Goal: Communication & Community: Answer question/provide support

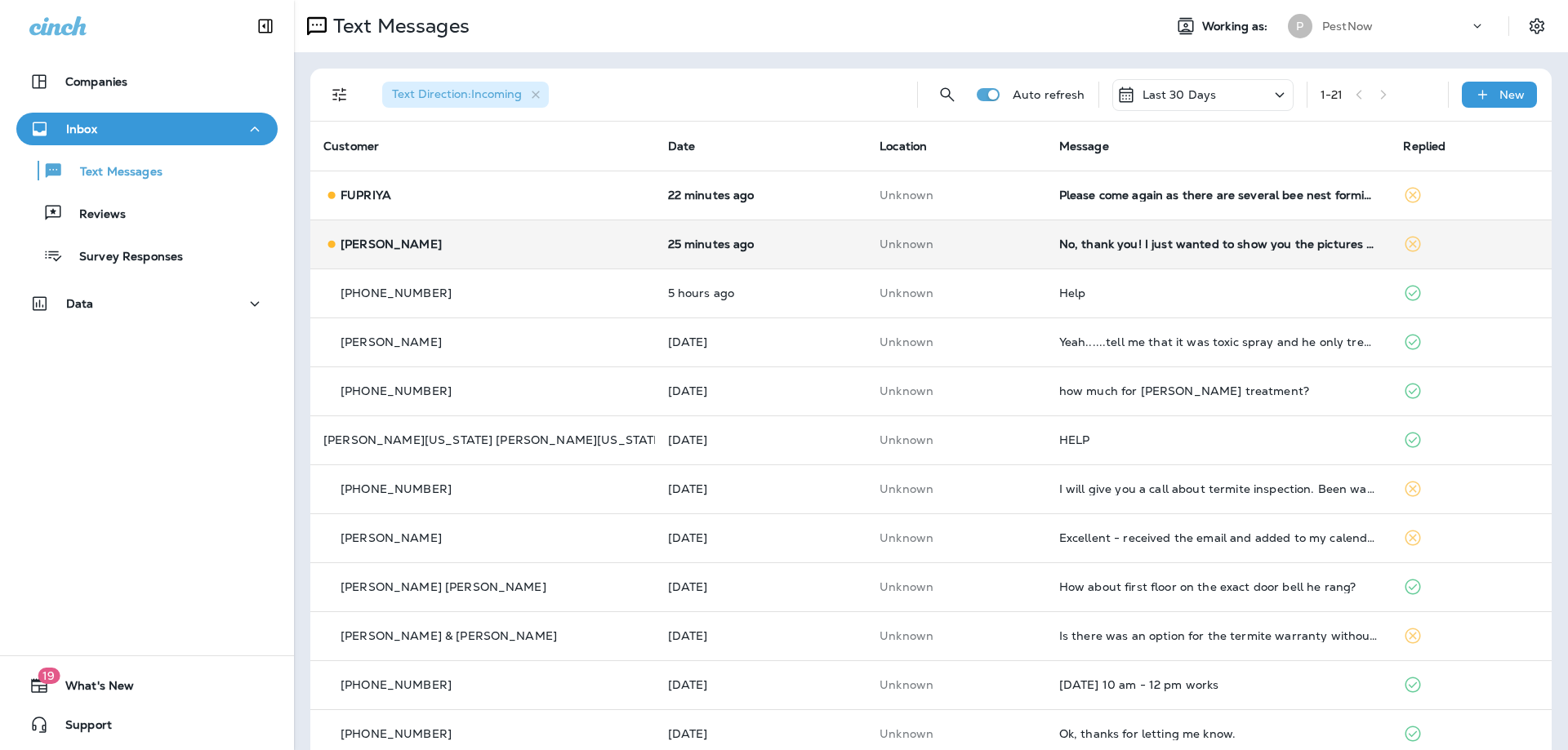
click at [1227, 249] on div "No, thank you! I just wanted to show you the pictures because we were trying to…" at bounding box center [1218, 243] width 318 height 13
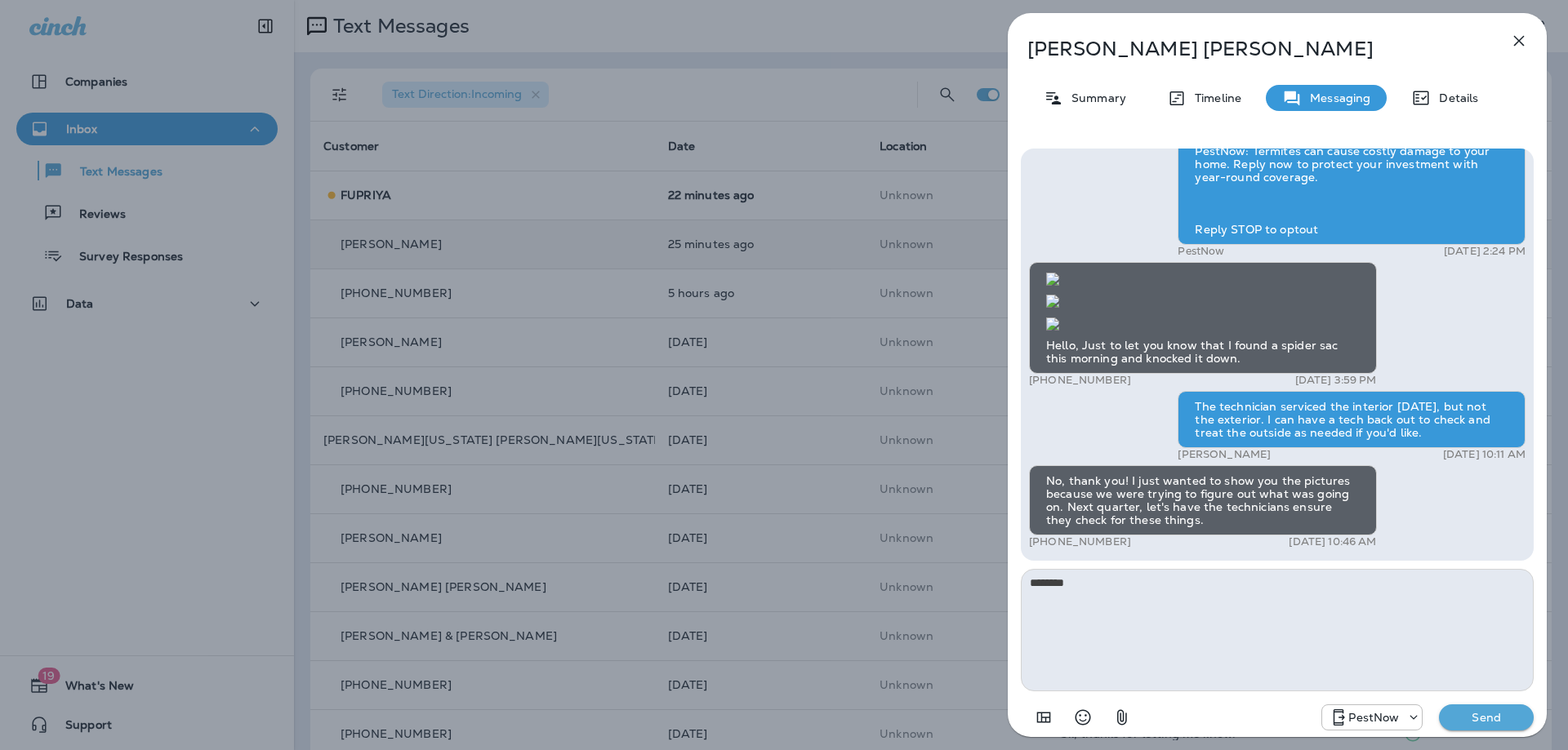
type textarea "********"
click at [1490, 709] on button "Send" at bounding box center [1486, 717] width 94 height 26
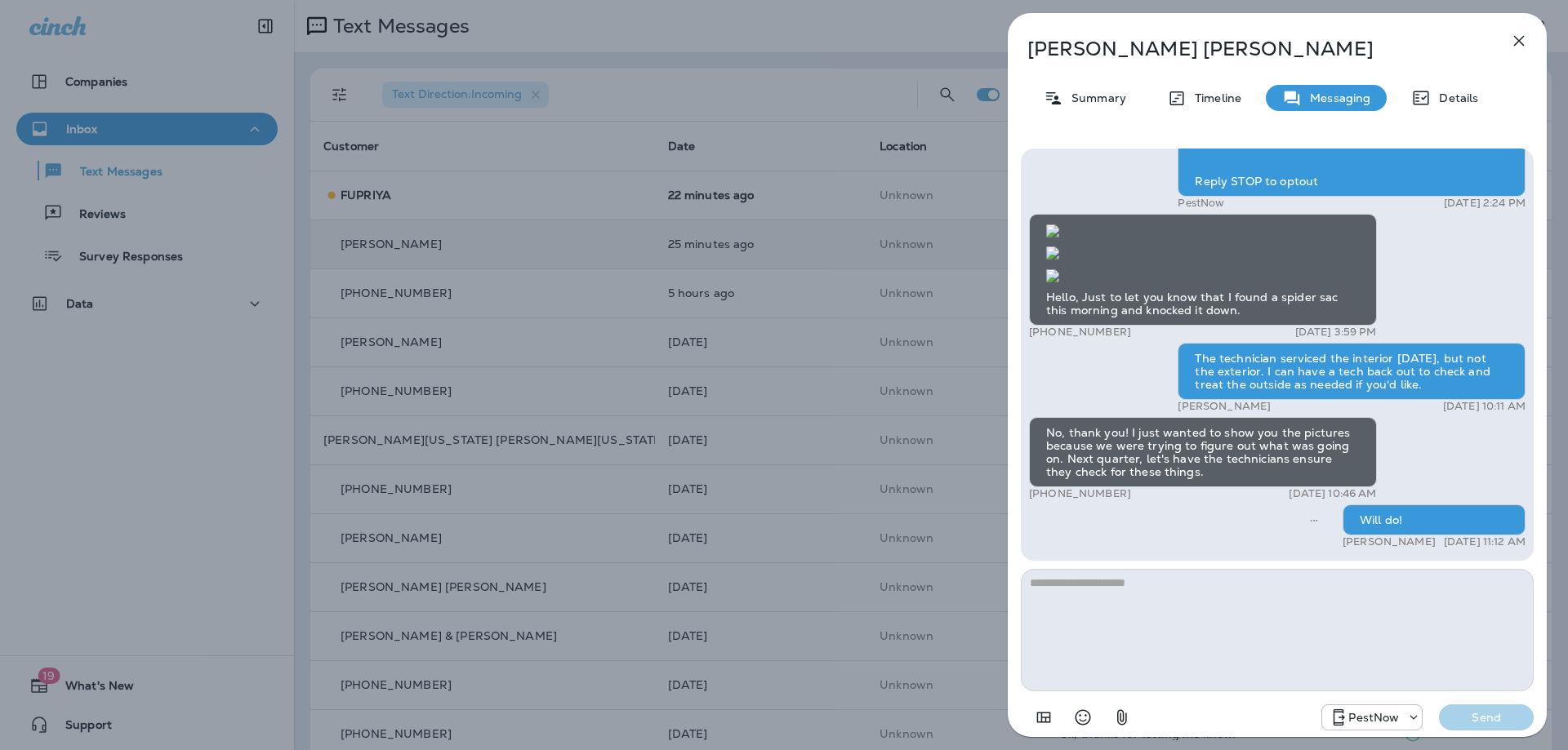
click at [1518, 42] on icon "button" at bounding box center [1519, 41] width 11 height 11
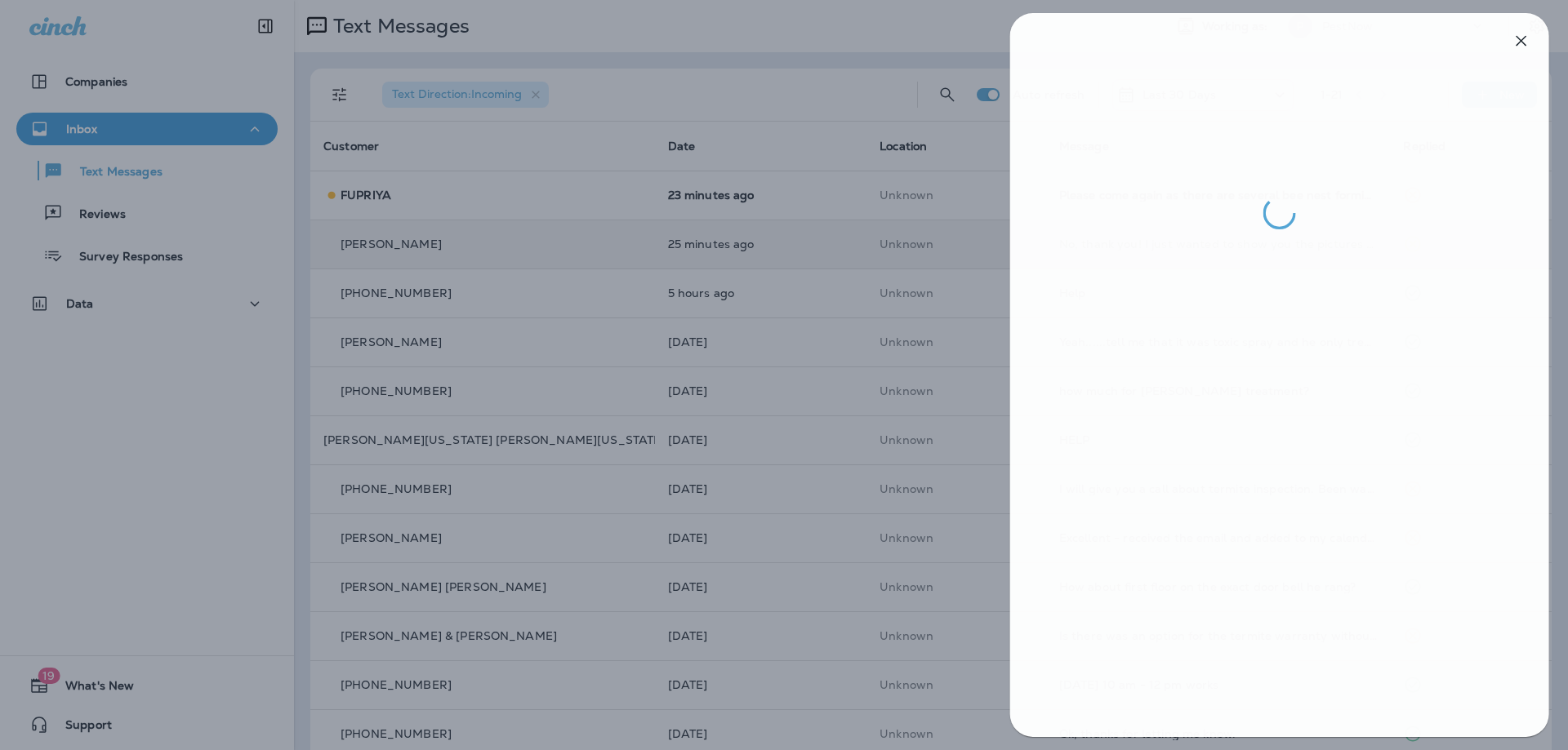
drag, startPoint x: 1268, startPoint y: 482, endPoint x: 1259, endPoint y: 491, distance: 12.7
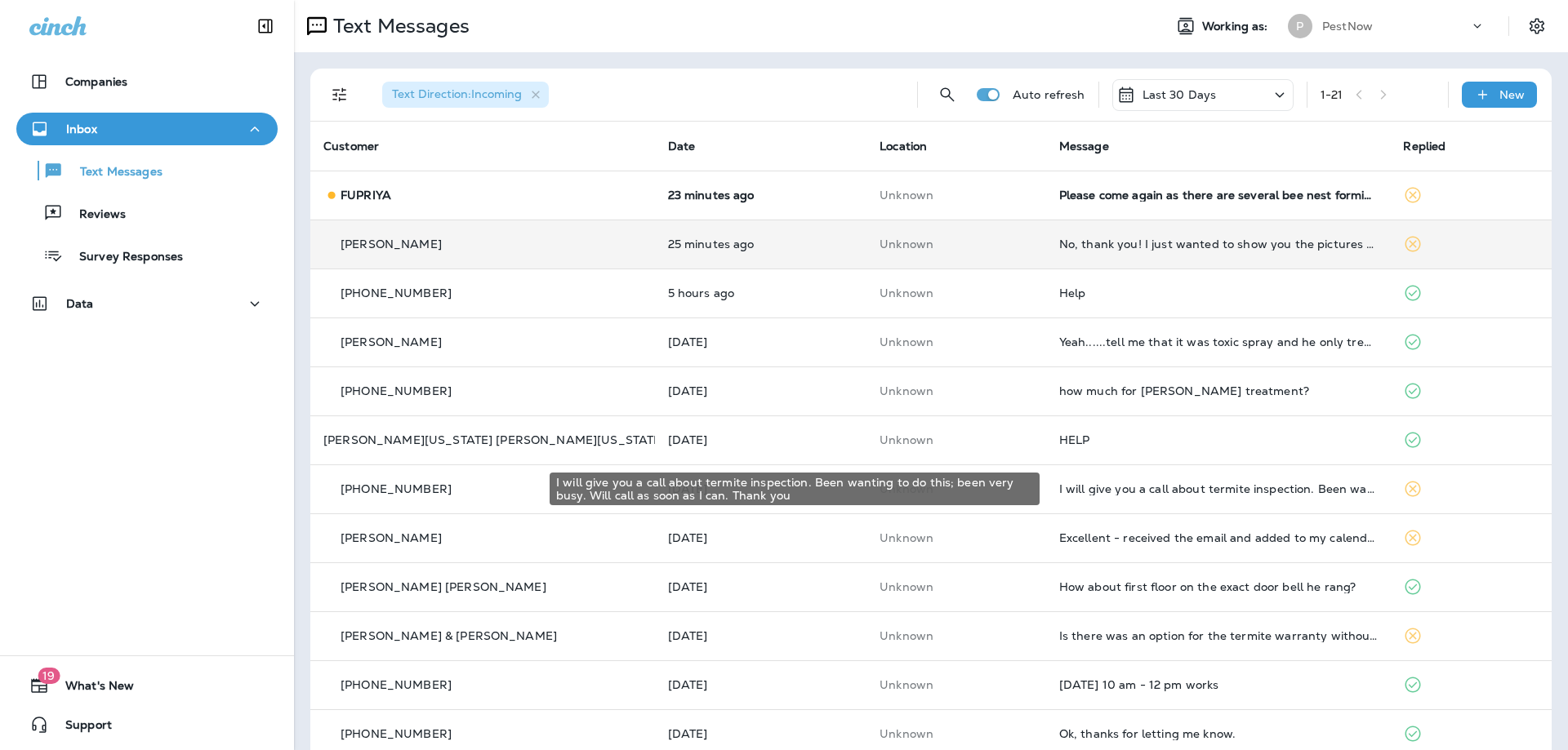
drag, startPoint x: 1259, startPoint y: 491, endPoint x: 730, endPoint y: 96, distance: 660.2
click at [730, 96] on div "Text Direction : Incoming" at bounding box center [637, 94] width 535 height 52
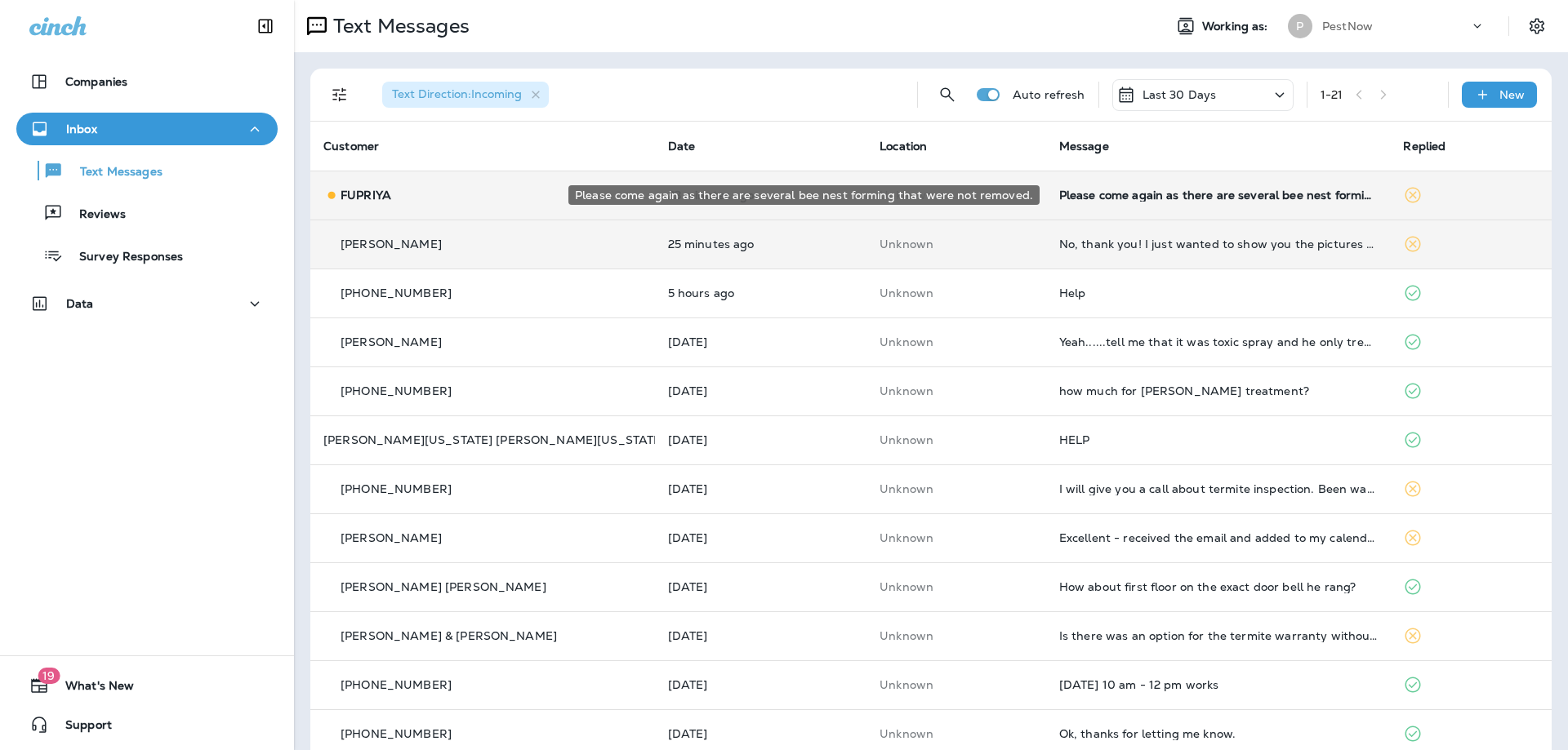
click at [1206, 198] on div "Please come again as there are several bee nest forming that were not removed." at bounding box center [1218, 195] width 318 height 13
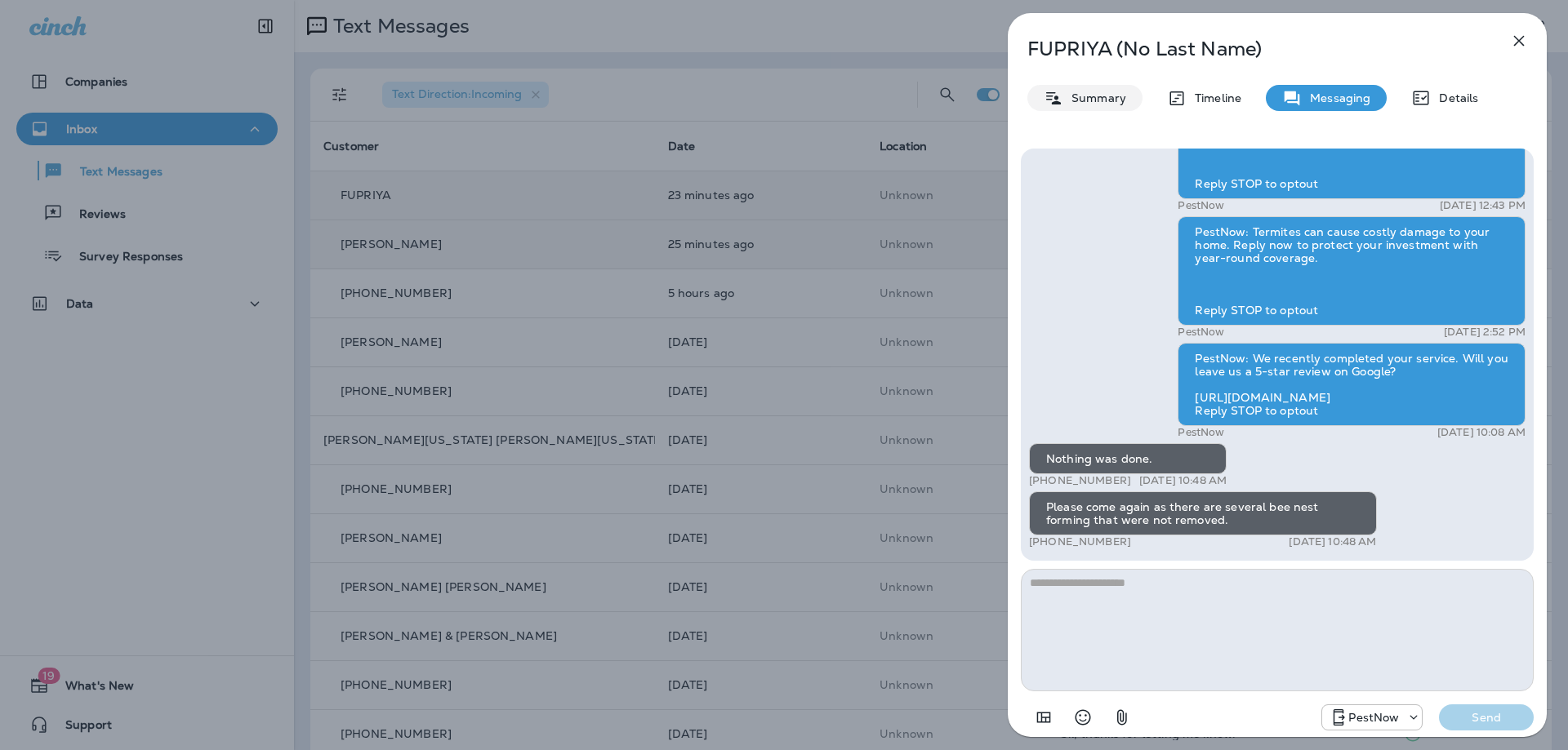
click at [1083, 101] on p "Summary" at bounding box center [1094, 98] width 63 height 13
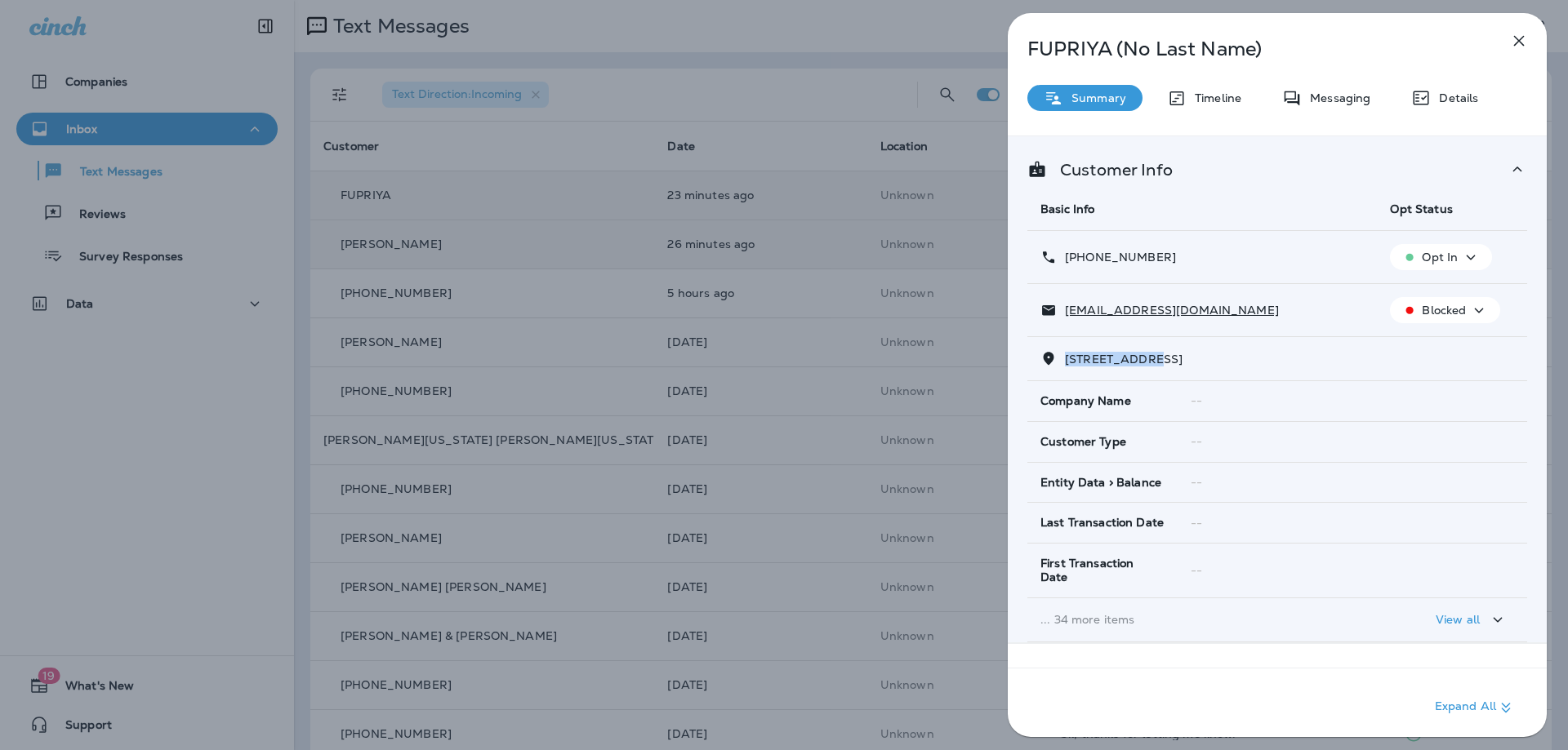
drag, startPoint x: 1165, startPoint y: 357, endPoint x: 1063, endPoint y: 360, distance: 102.0
click at [1063, 360] on p "[STREET_ADDRESS]" at bounding box center [1119, 359] width 126 height 13
copy span "16033 THOROUG"
click at [1313, 98] on p "Messaging" at bounding box center [1336, 98] width 69 height 13
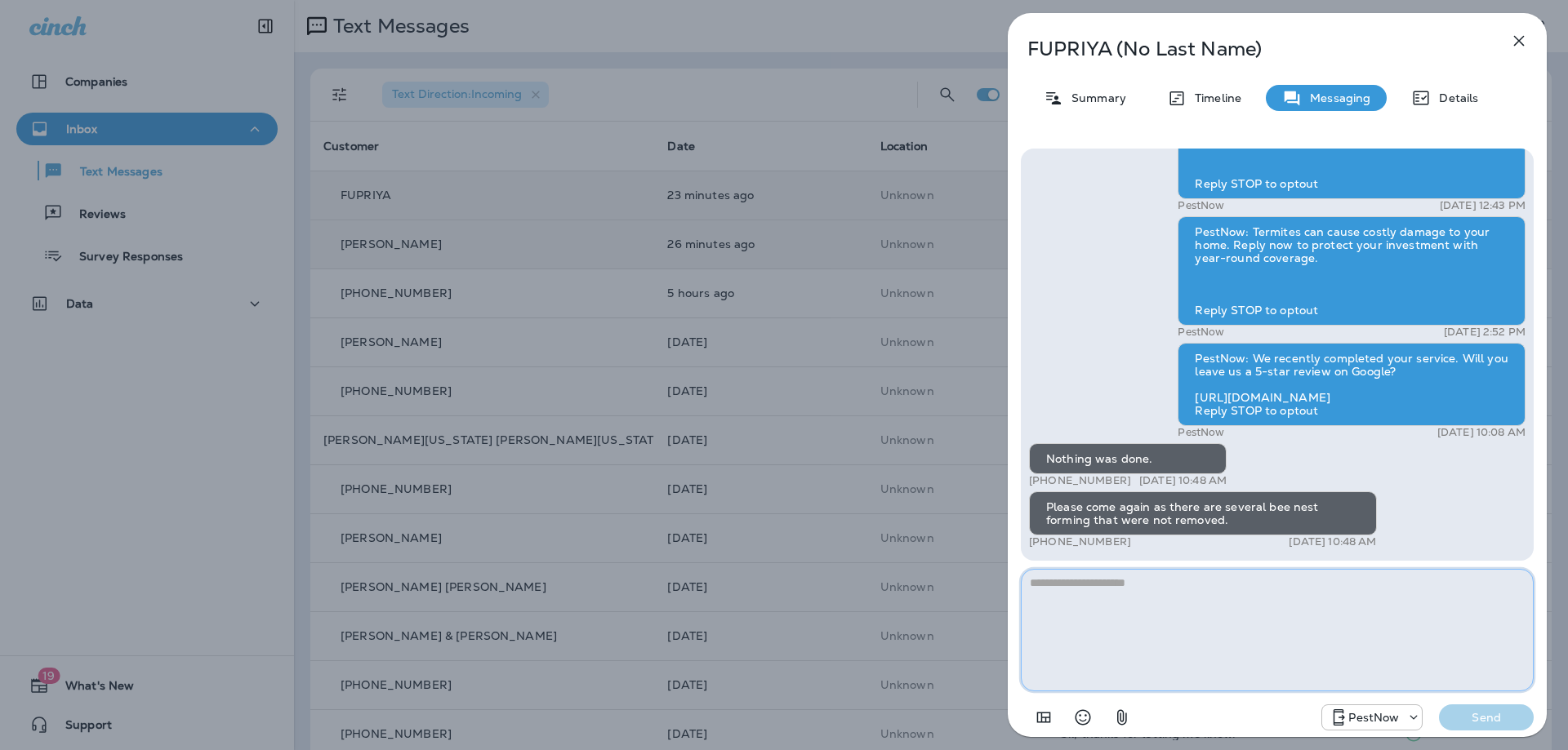
click at [1205, 625] on textarea at bounding box center [1278, 629] width 513 height 123
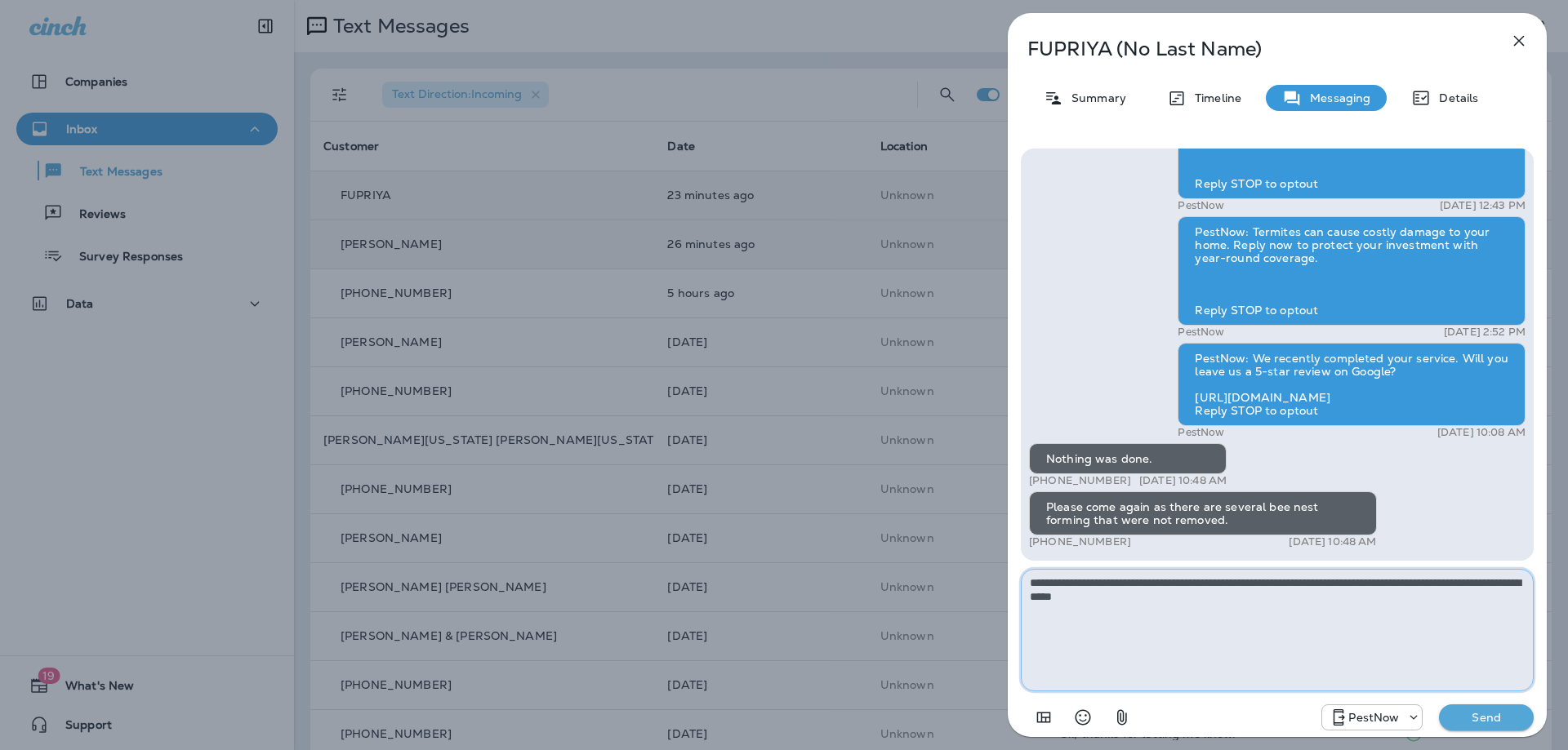
type textarea "**********"
click at [1489, 717] on p "Send" at bounding box center [1486, 717] width 69 height 15
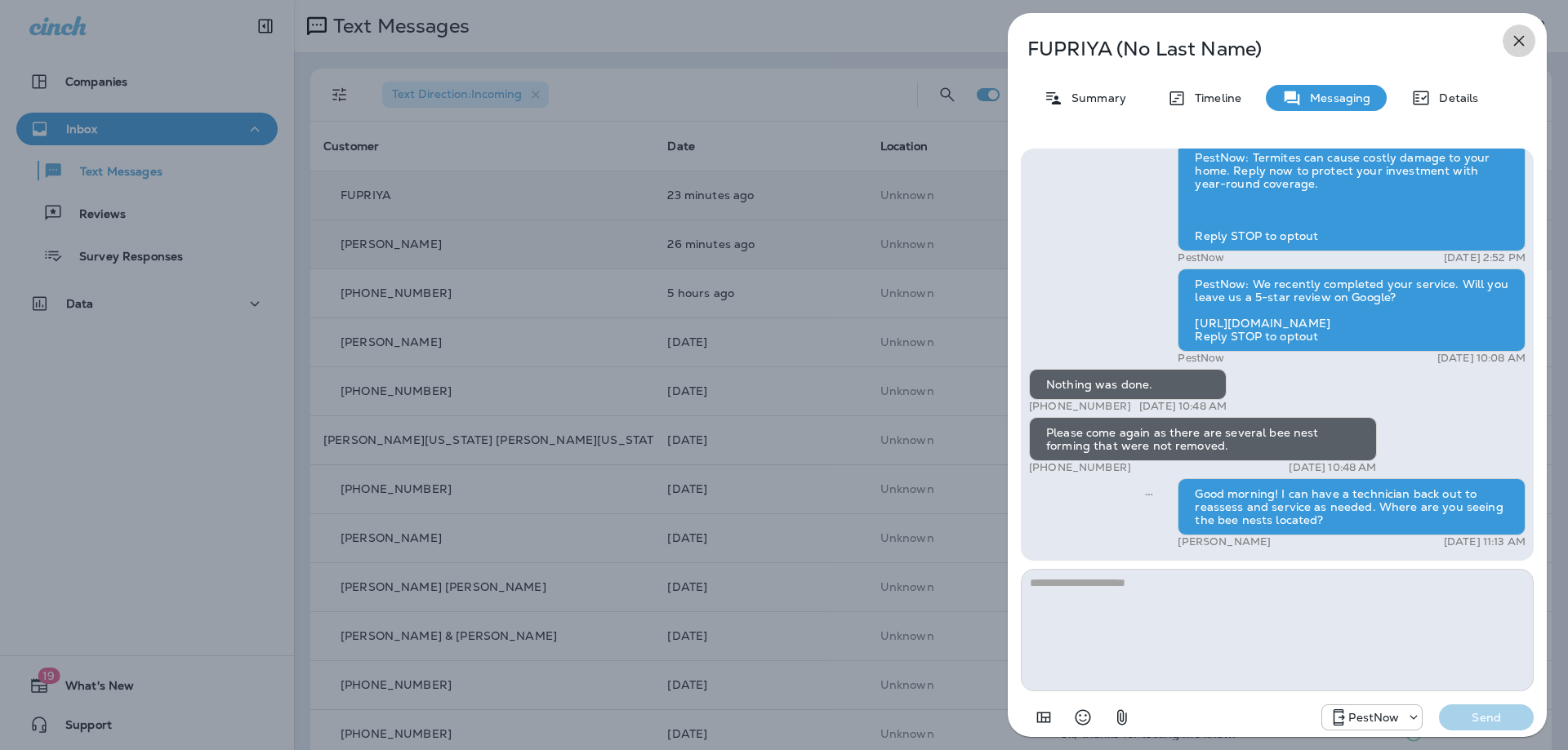
click at [1525, 33] on icon "button" at bounding box center [1519, 41] width 19 height 19
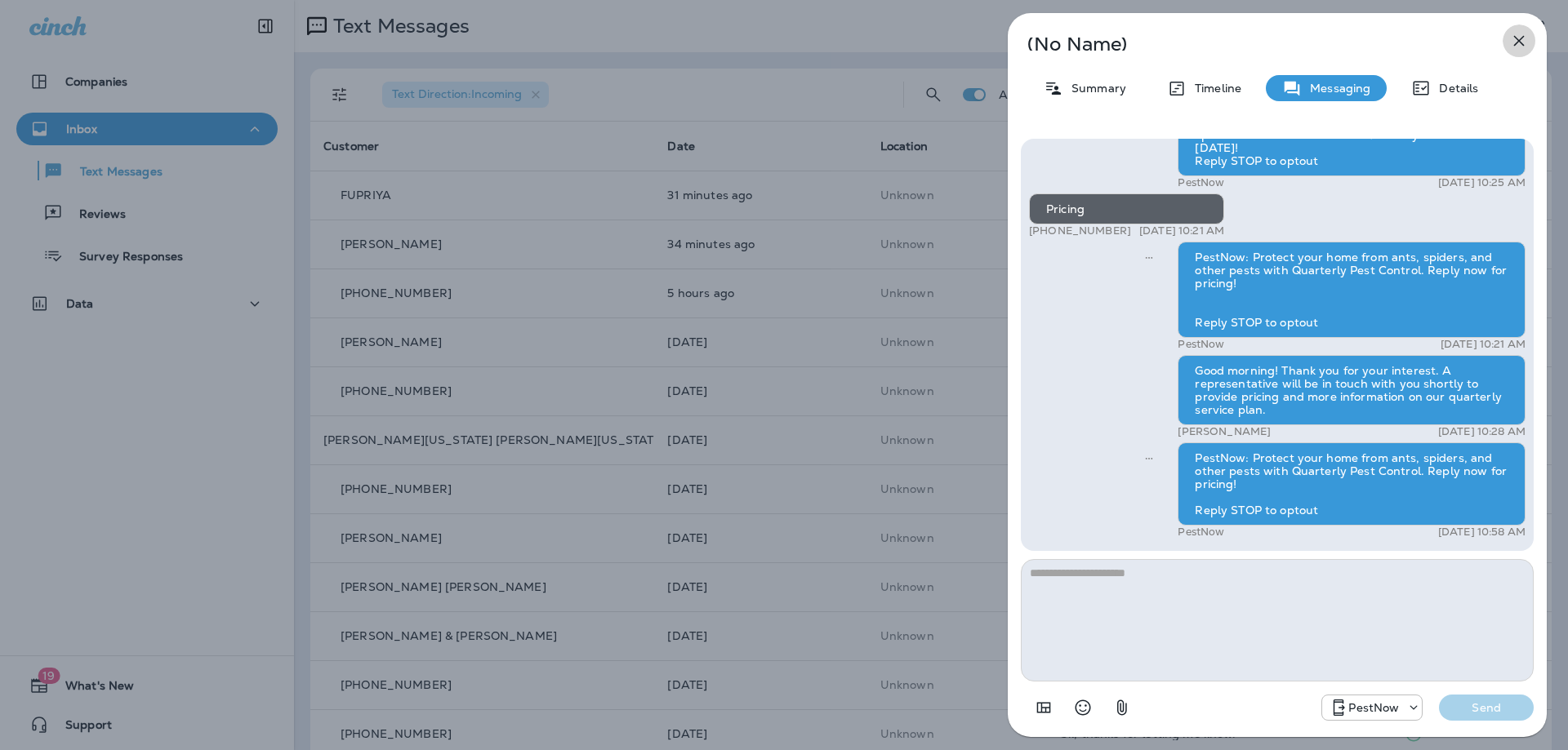
click at [1515, 46] on icon "button" at bounding box center [1519, 41] width 11 height 11
